Goal: Transaction & Acquisition: Purchase product/service

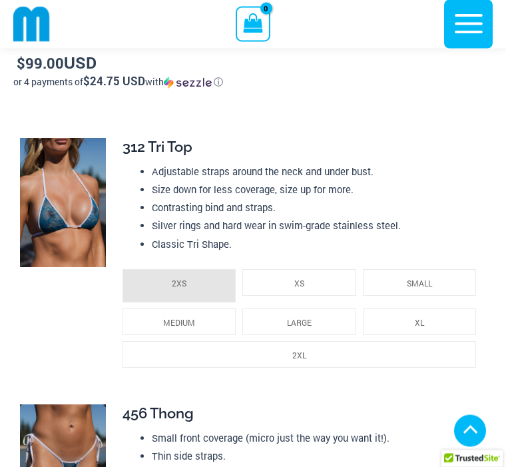
scroll to position [1979, 0]
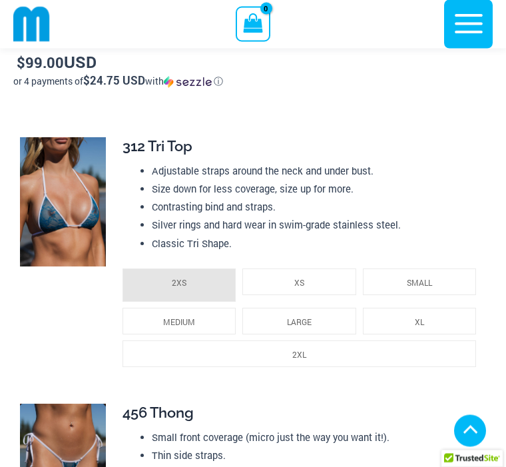
click at [415, 278] on span "SMALL" at bounding box center [419, 283] width 25 height 11
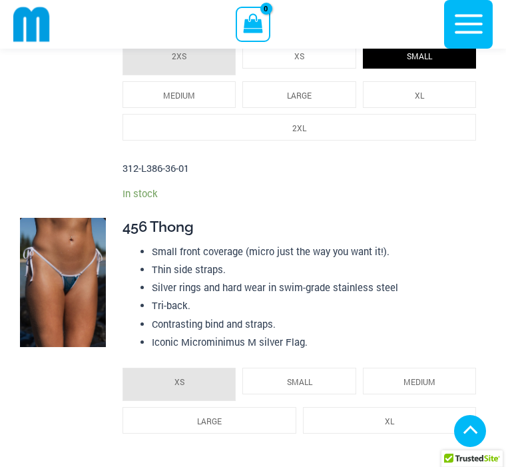
scroll to position [2206, 0]
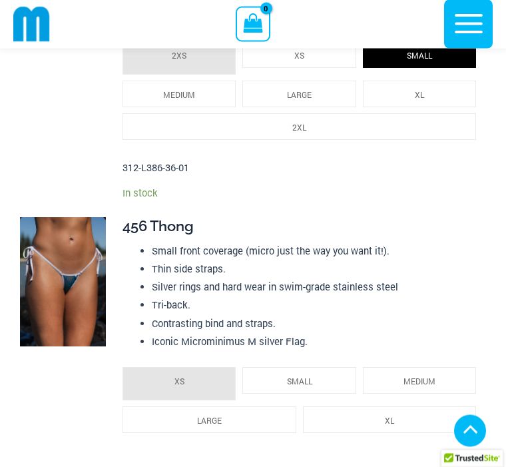
click at [282, 379] on li "SMALL" at bounding box center [298, 381] width 113 height 27
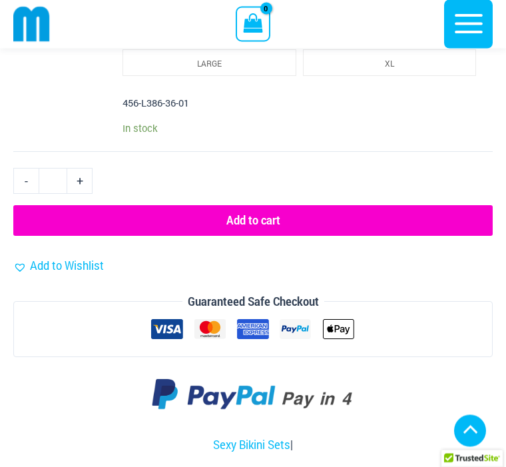
scroll to position [2564, 0]
click at [75, 216] on button "Add to cart" at bounding box center [252, 220] width 479 height 31
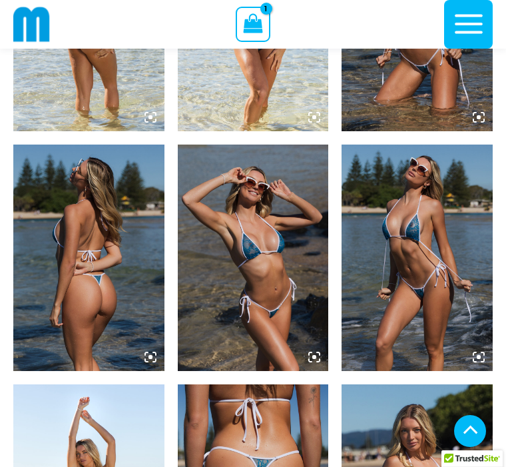
scroll to position [925, 0]
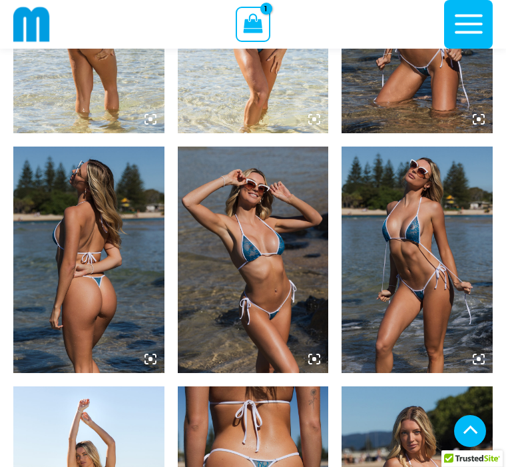
click at [256, 37] on span "View Shopping Cart, 1 items" at bounding box center [253, 26] width 20 height 26
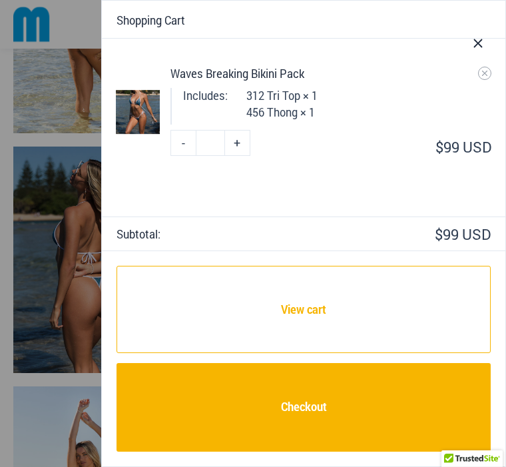
click at [481, 51] on button "Close Cart Drawer" at bounding box center [478, 41] width 55 height 60
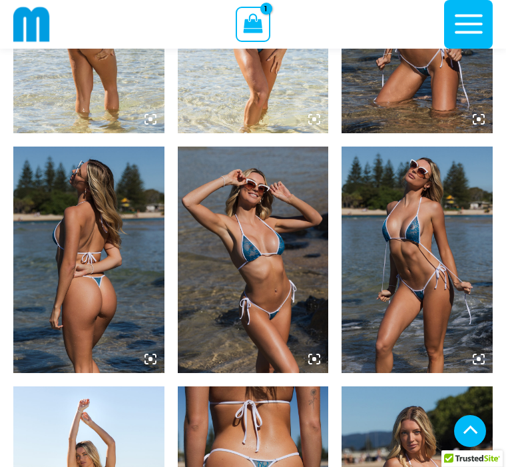
click at [480, 39] on icon "button" at bounding box center [468, 23] width 33 height 33
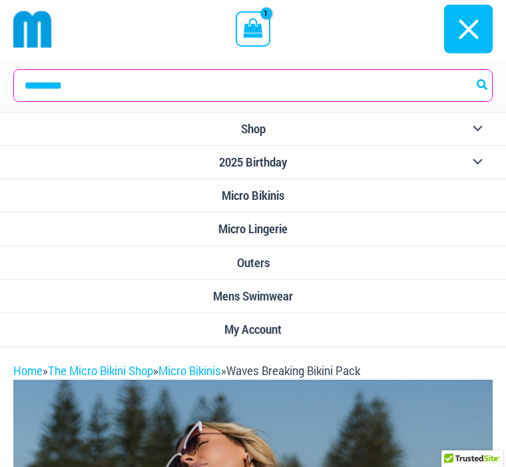
scroll to position [0, 0]
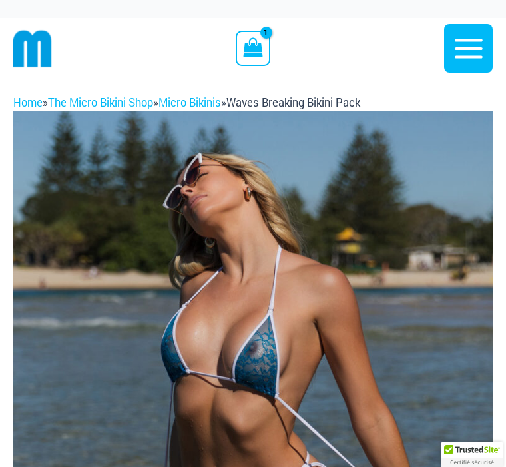
scroll to position [336, 0]
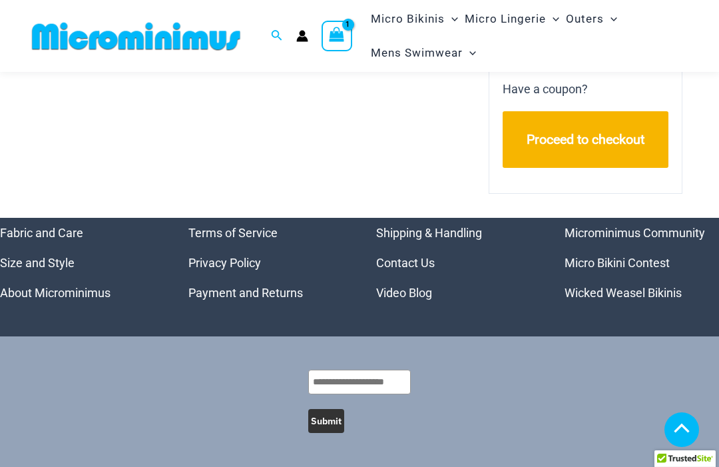
scroll to position [737, 0]
